Goal: Information Seeking & Learning: Learn about a topic

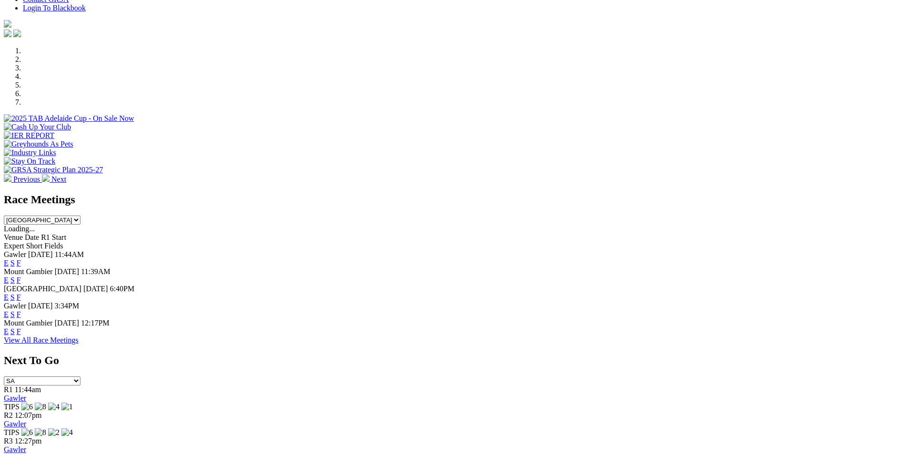
scroll to position [238, 0]
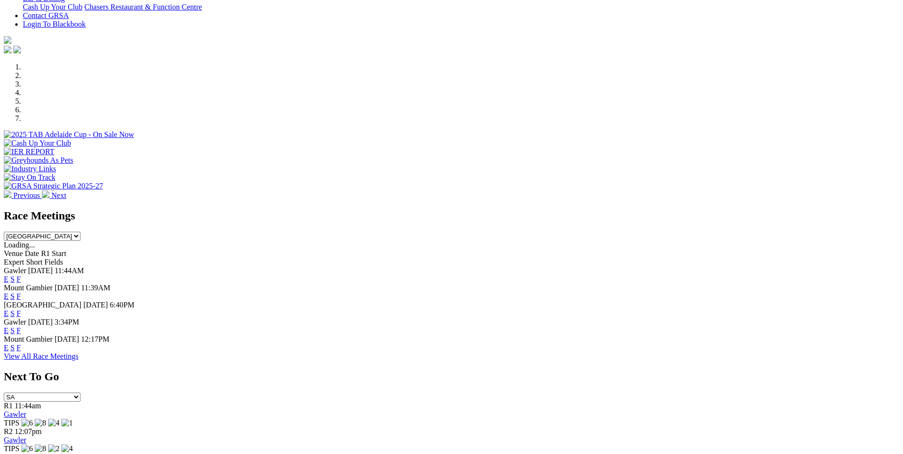
click at [15, 275] on link "S" at bounding box center [12, 279] width 4 height 8
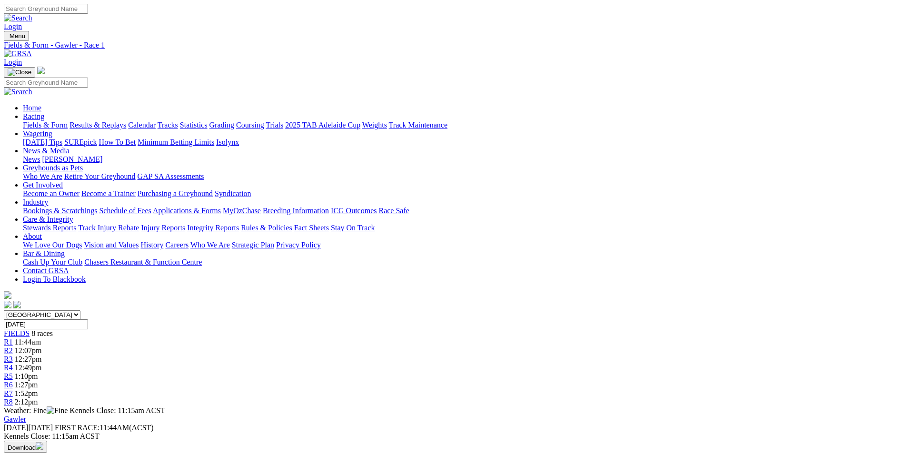
click at [13, 346] on link "R2" at bounding box center [8, 350] width 9 height 8
click at [385, 355] on div "R3 12:27pm" at bounding box center [451, 359] width 895 height 9
click at [13, 346] on span "R2" at bounding box center [8, 350] width 9 height 8
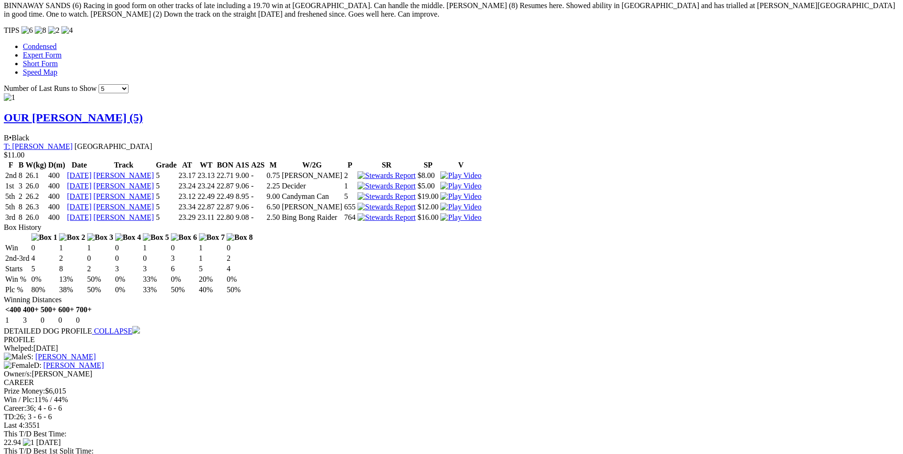
scroll to position [904, 0]
